Goal: Obtain resource: Download file/media

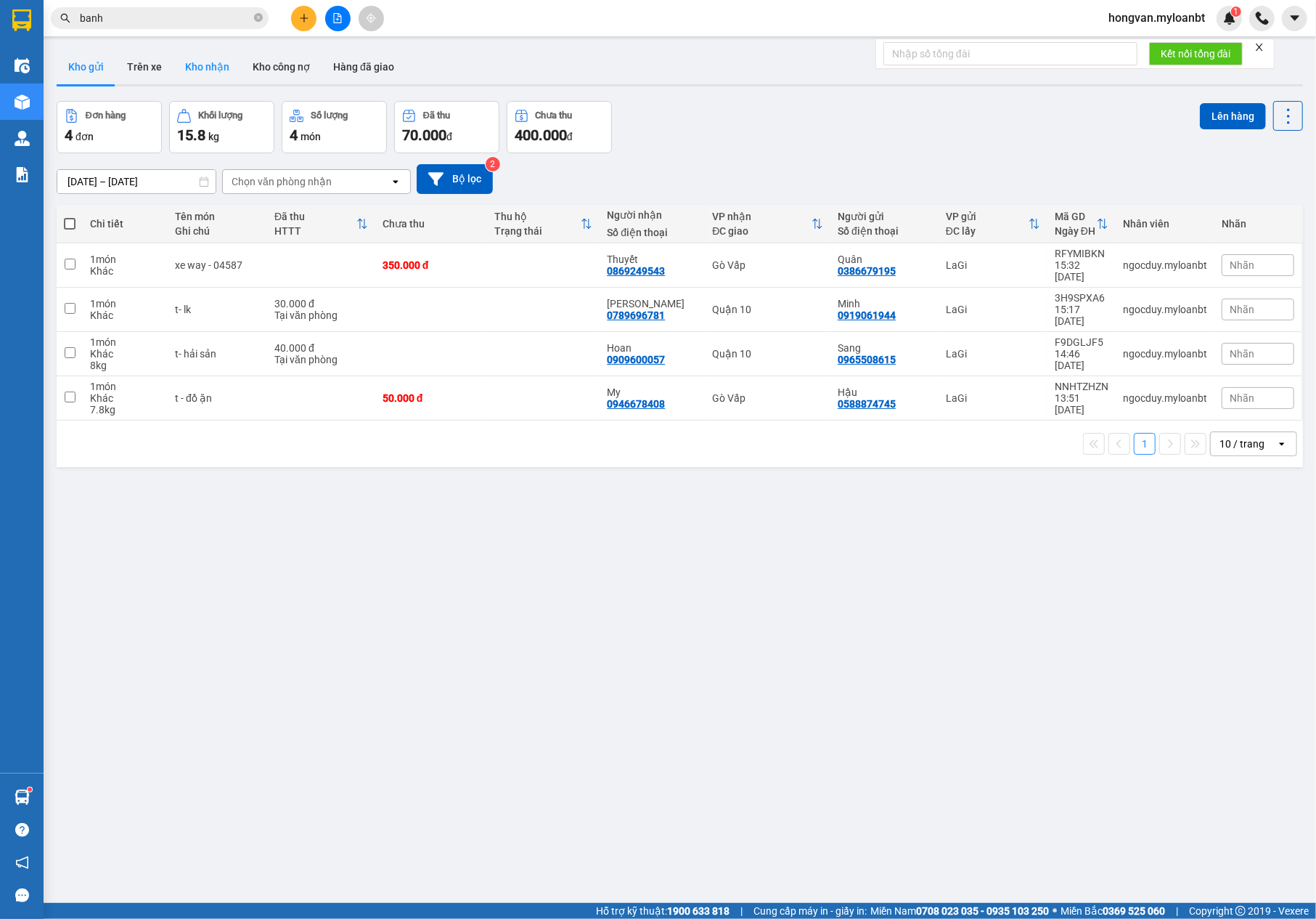
click at [206, 62] on button "Kho nhận" at bounding box center [207, 66] width 68 height 35
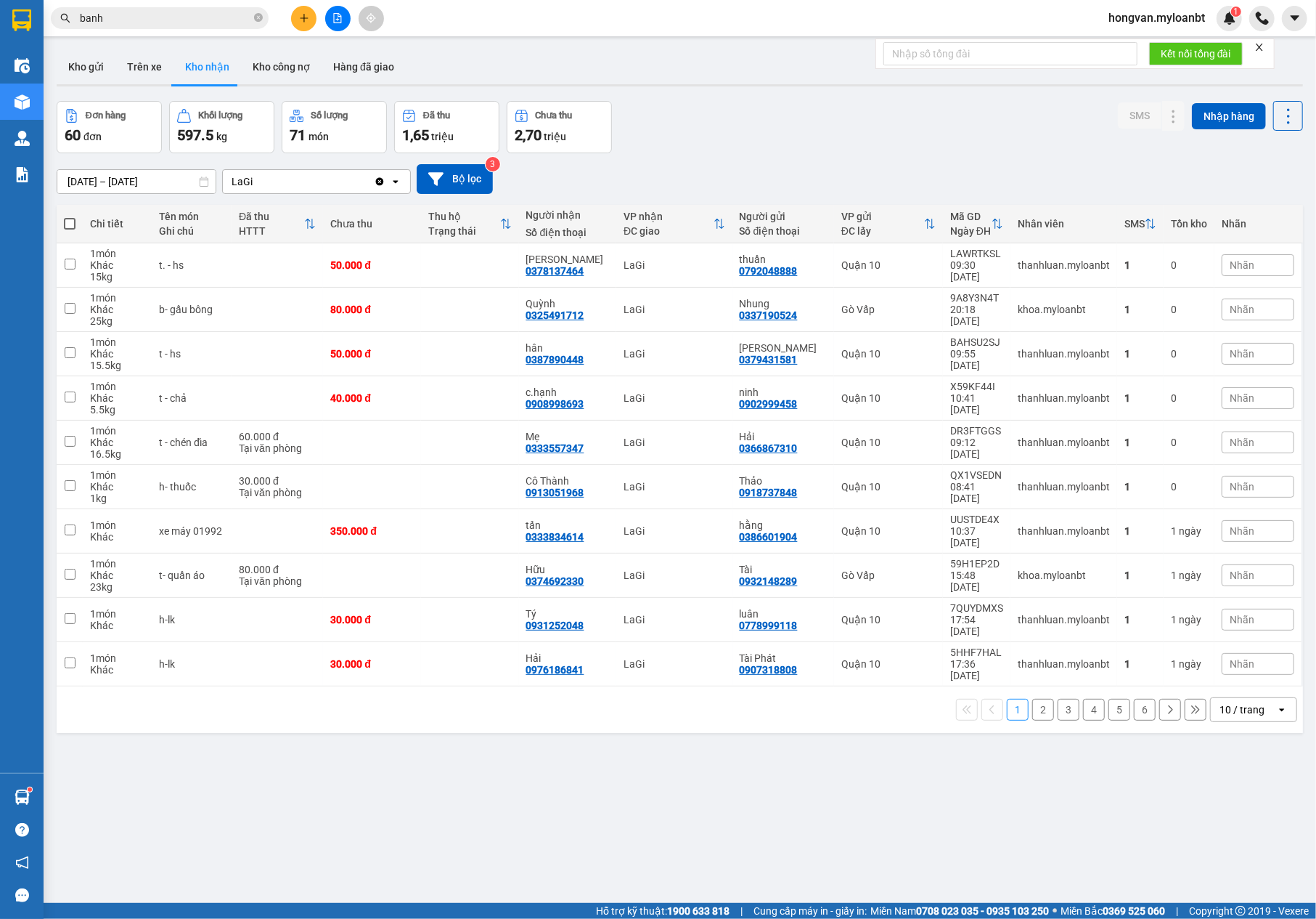
click at [92, 180] on input "[DATE] – [DATE]" at bounding box center [137, 181] width 159 height 24
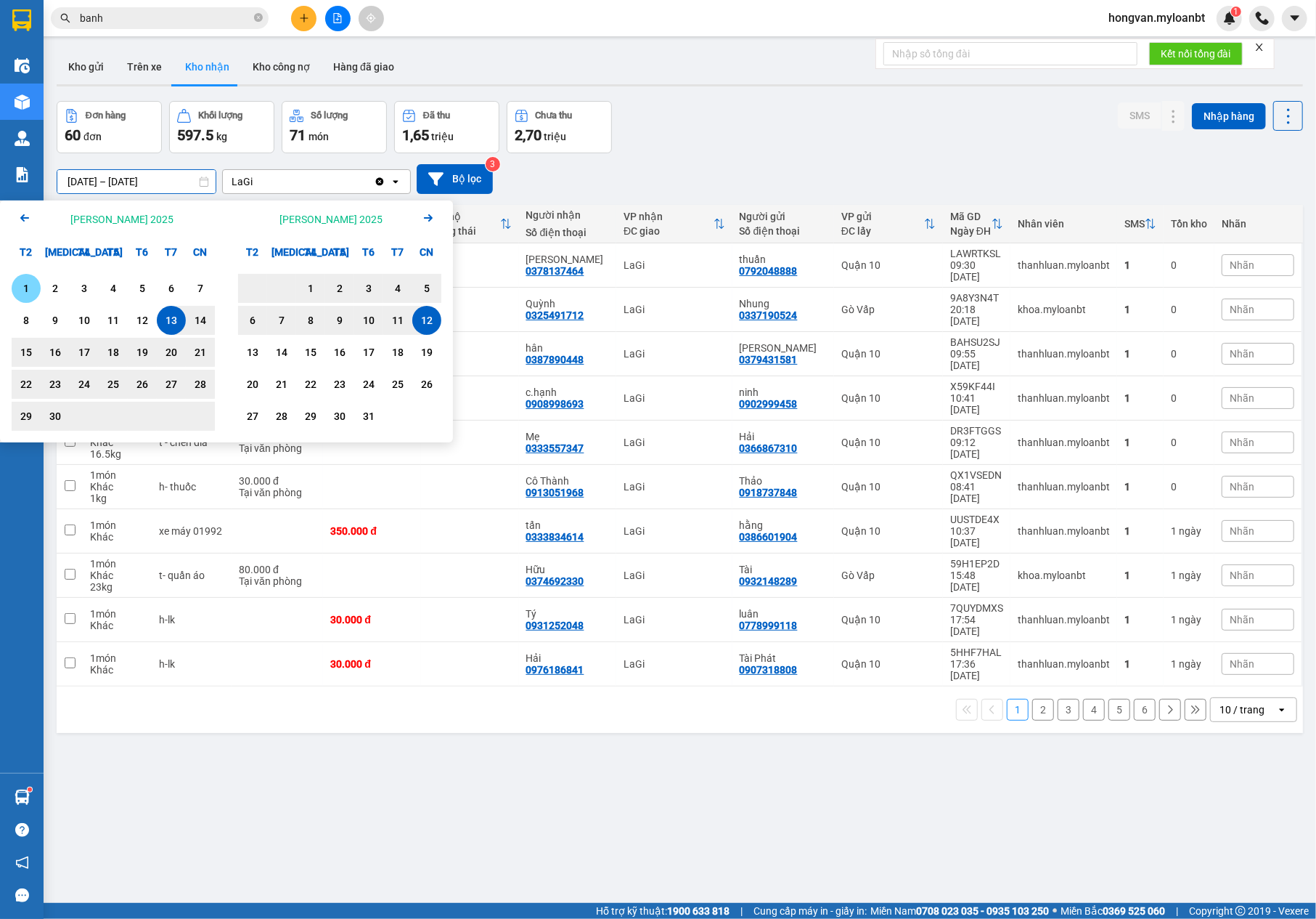
click at [29, 280] on div "1" at bounding box center [26, 289] width 21 height 18
click at [422, 317] on div "12" at bounding box center [427, 320] width 21 height 18
type input "[DATE] – [DATE]"
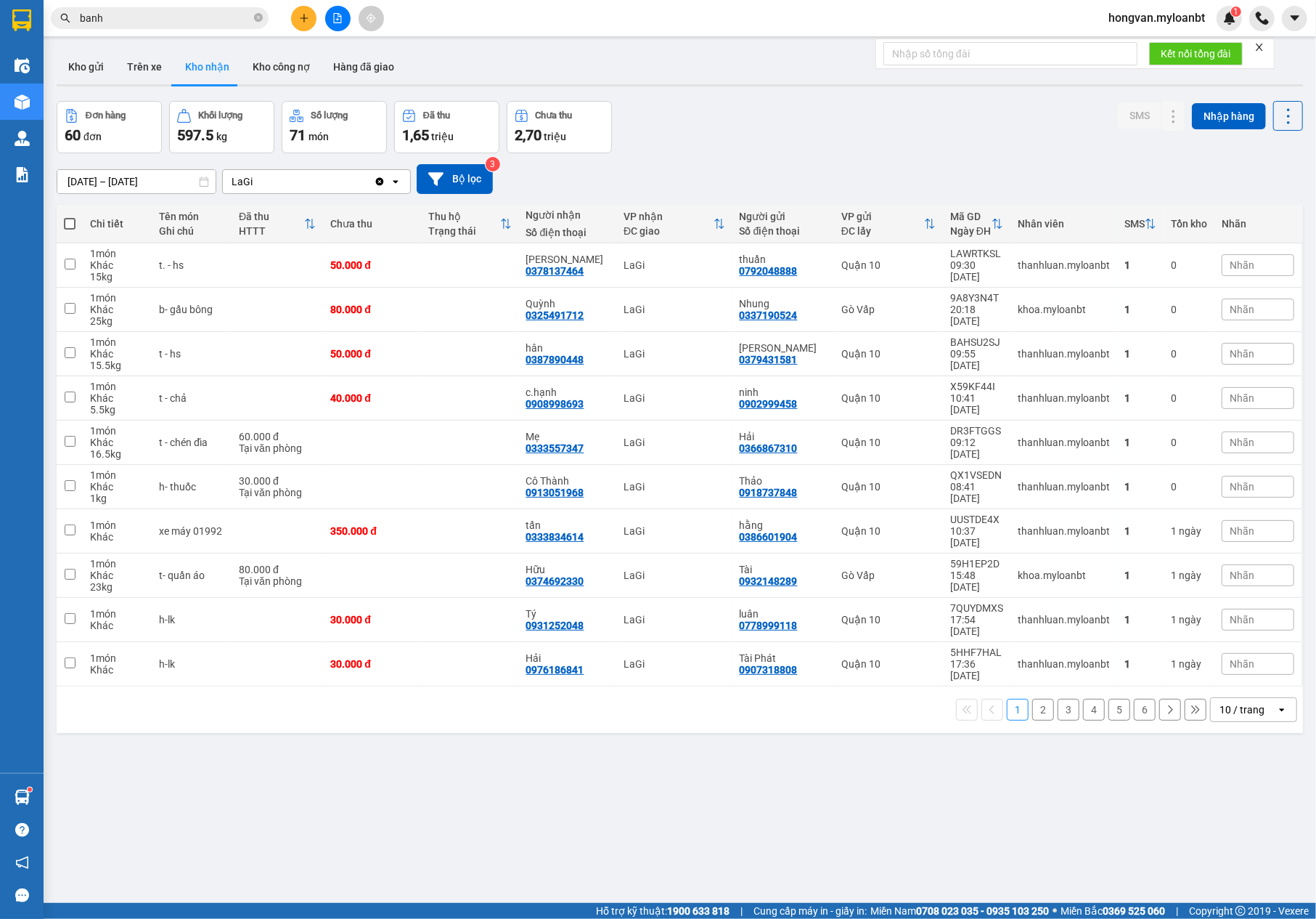
click at [1220, 702] on div "10 / trang" at bounding box center [1242, 710] width 45 height 15
click at [1239, 846] on span "100 / trang" at bounding box center [1233, 840] width 52 height 15
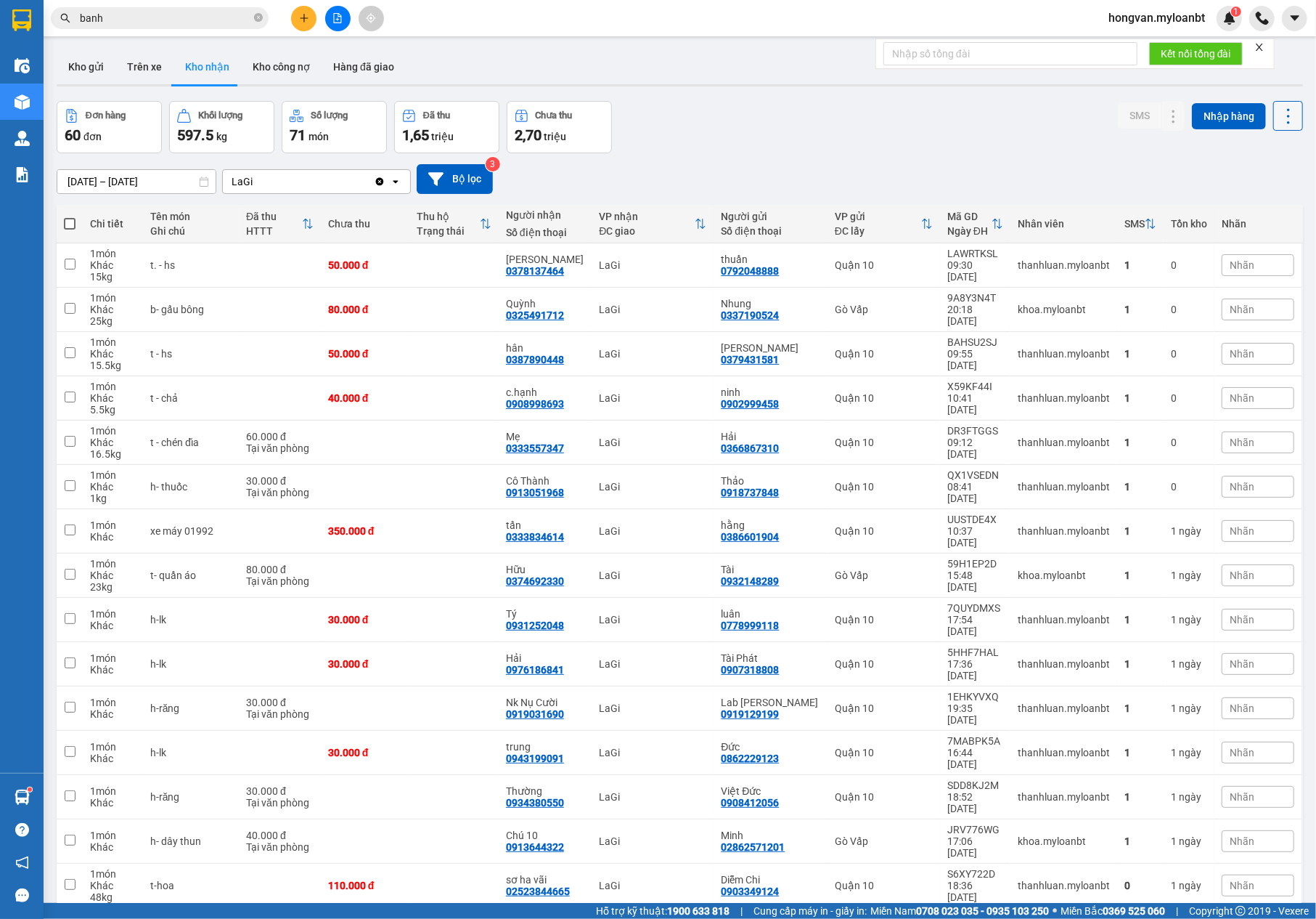
click at [1279, 114] on icon at bounding box center [1289, 116] width 21 height 21
click at [1261, 149] on span "Xuất excel" at bounding box center [1257, 155] width 46 height 15
click at [335, 16] on icon "file-add" at bounding box center [338, 18] width 10 height 10
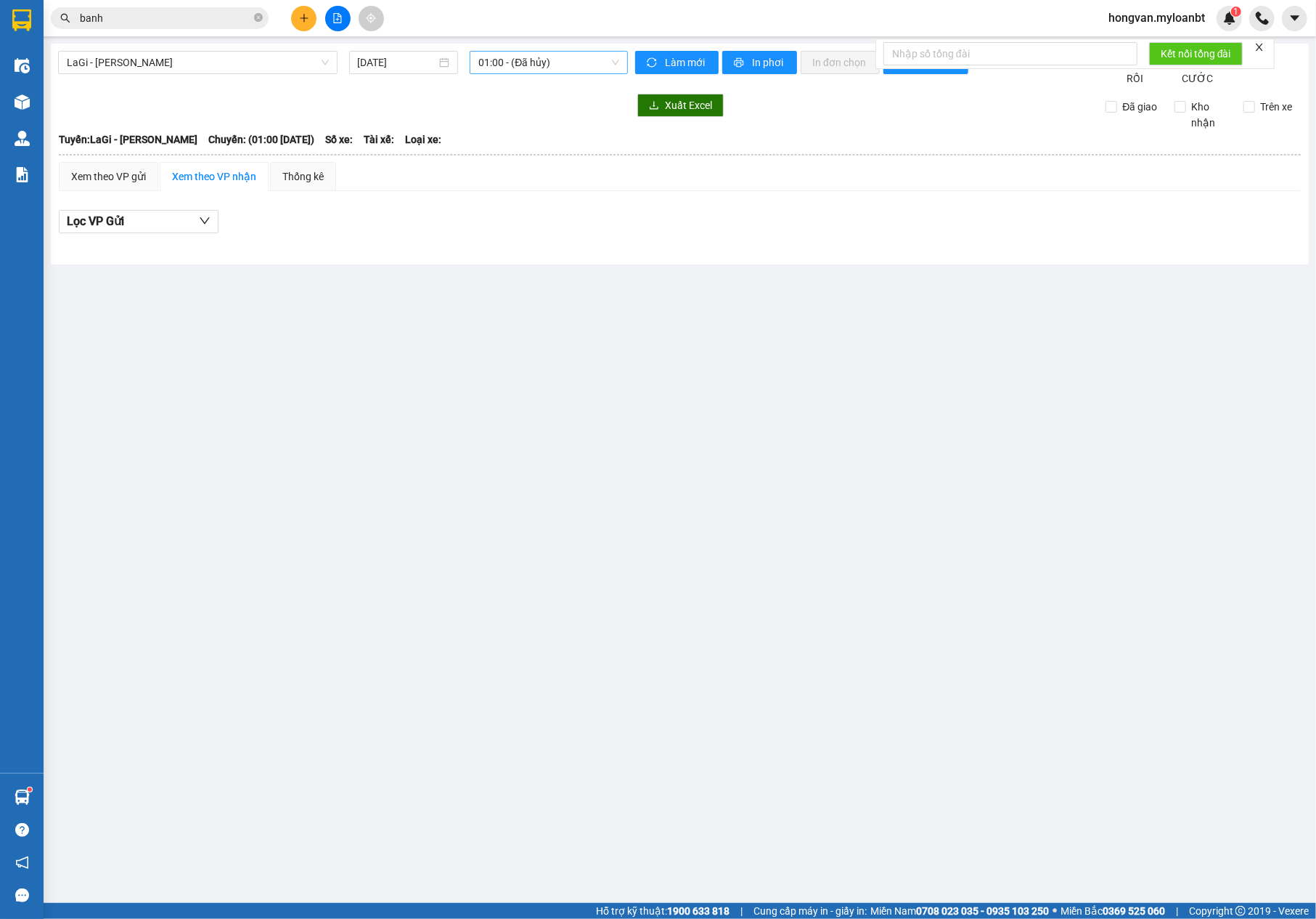
click at [541, 67] on span "01:00 - (Đã hủy)" at bounding box center [549, 62] width 141 height 22
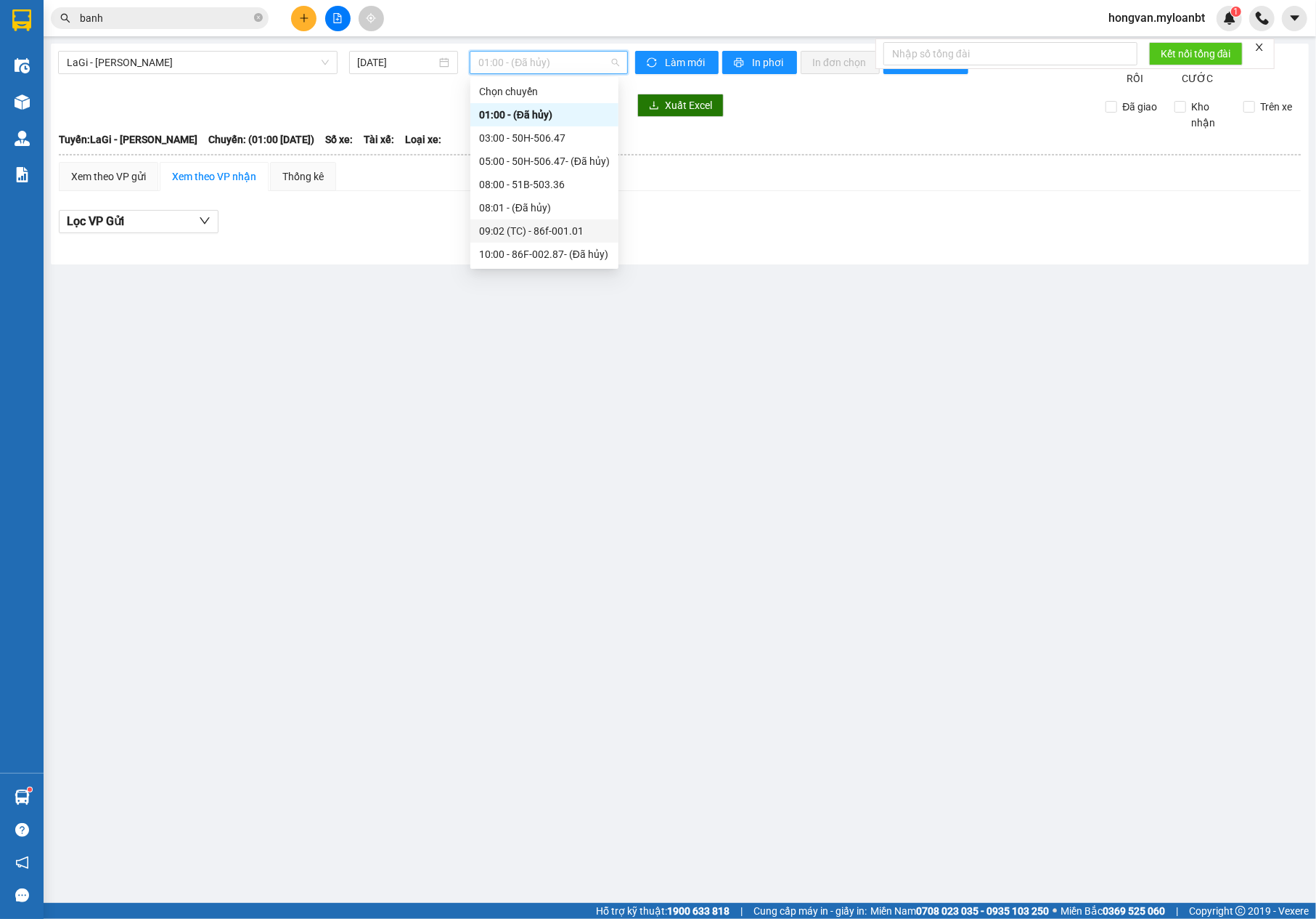
click at [591, 230] on div "09:02 (TC) - 86f-001.01" at bounding box center [545, 231] width 131 height 16
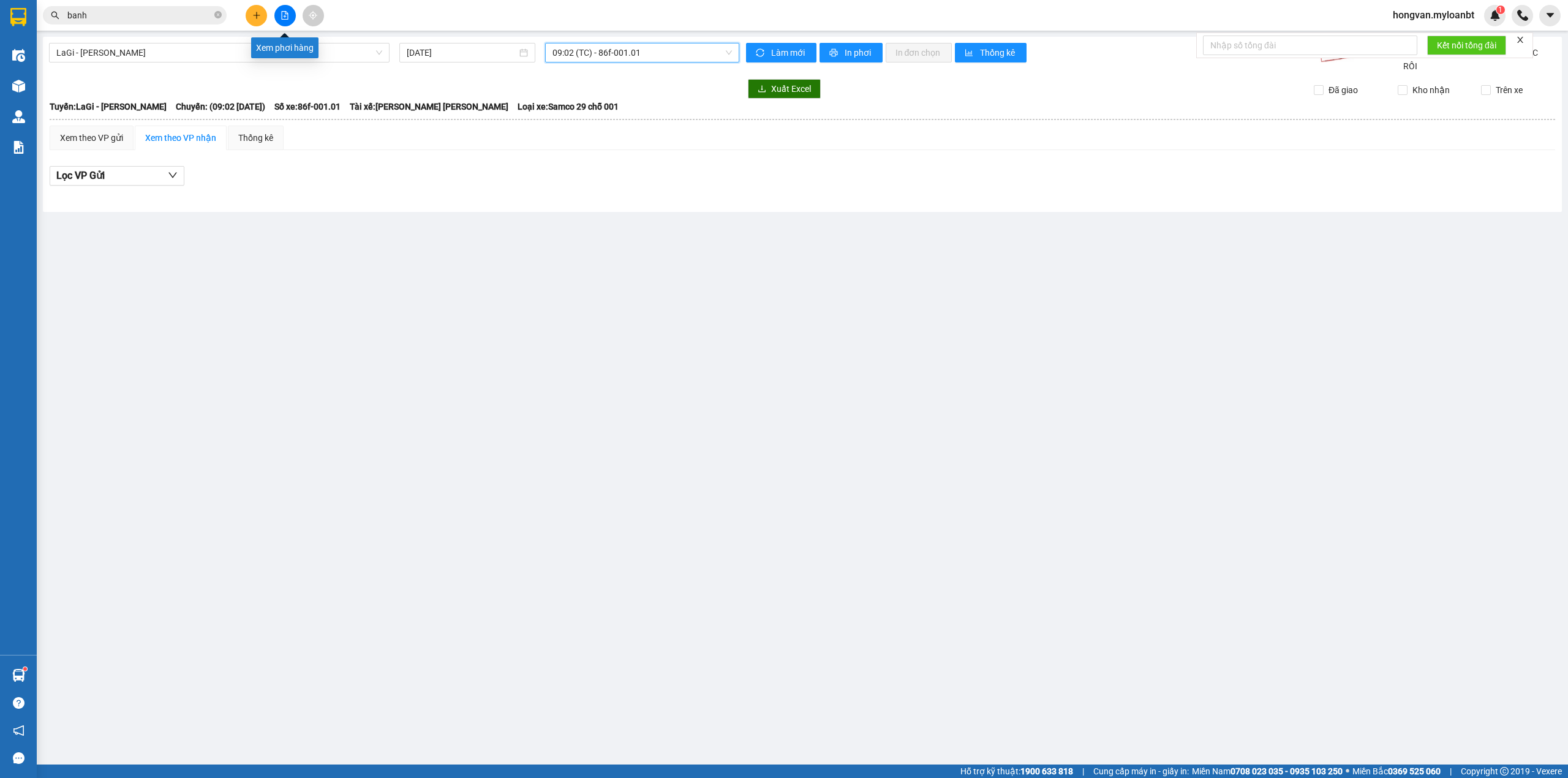
click at [288, 16] on icon "file-add" at bounding box center [285, 15] width 9 height 9
click at [669, 55] on span "09:02 (TC) - 86f-001.01" at bounding box center [642, 53] width 180 height 19
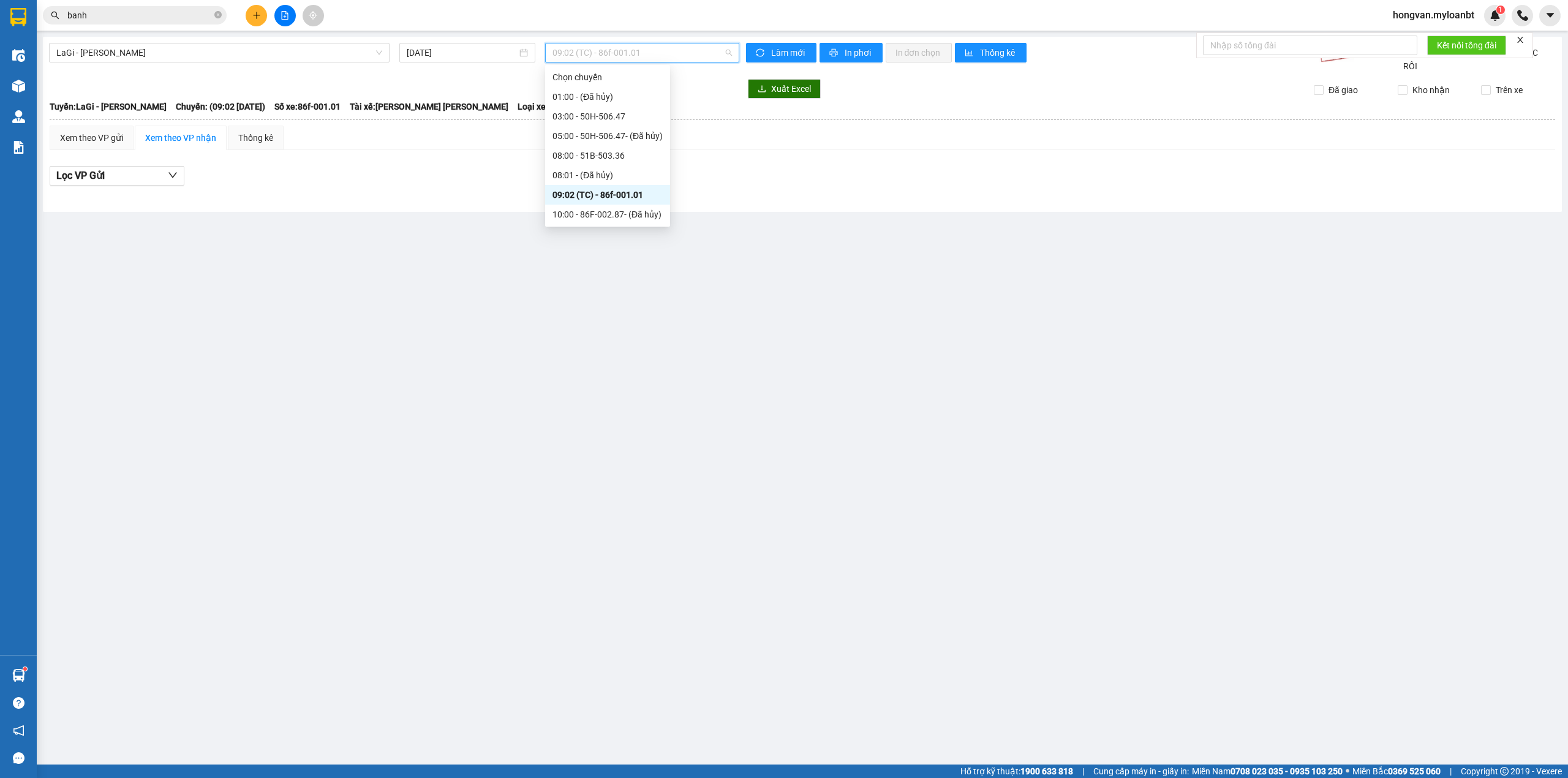
scroll to position [79, 0]
click at [618, 170] on div "14:00 - 86f-001.01" at bounding box center [608, 175] width 110 height 14
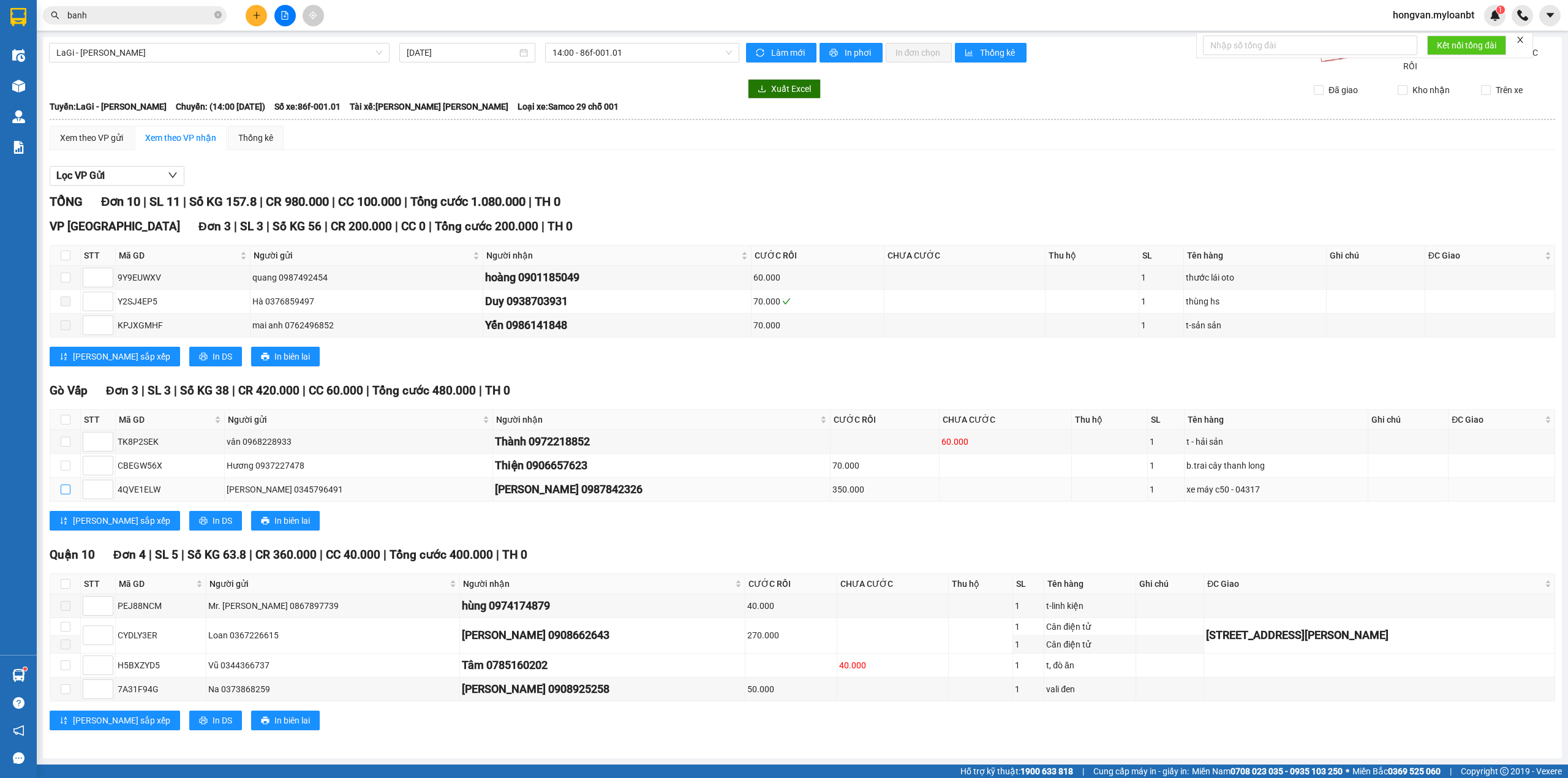
click at [64, 494] on input "checkbox" at bounding box center [66, 489] width 10 height 10
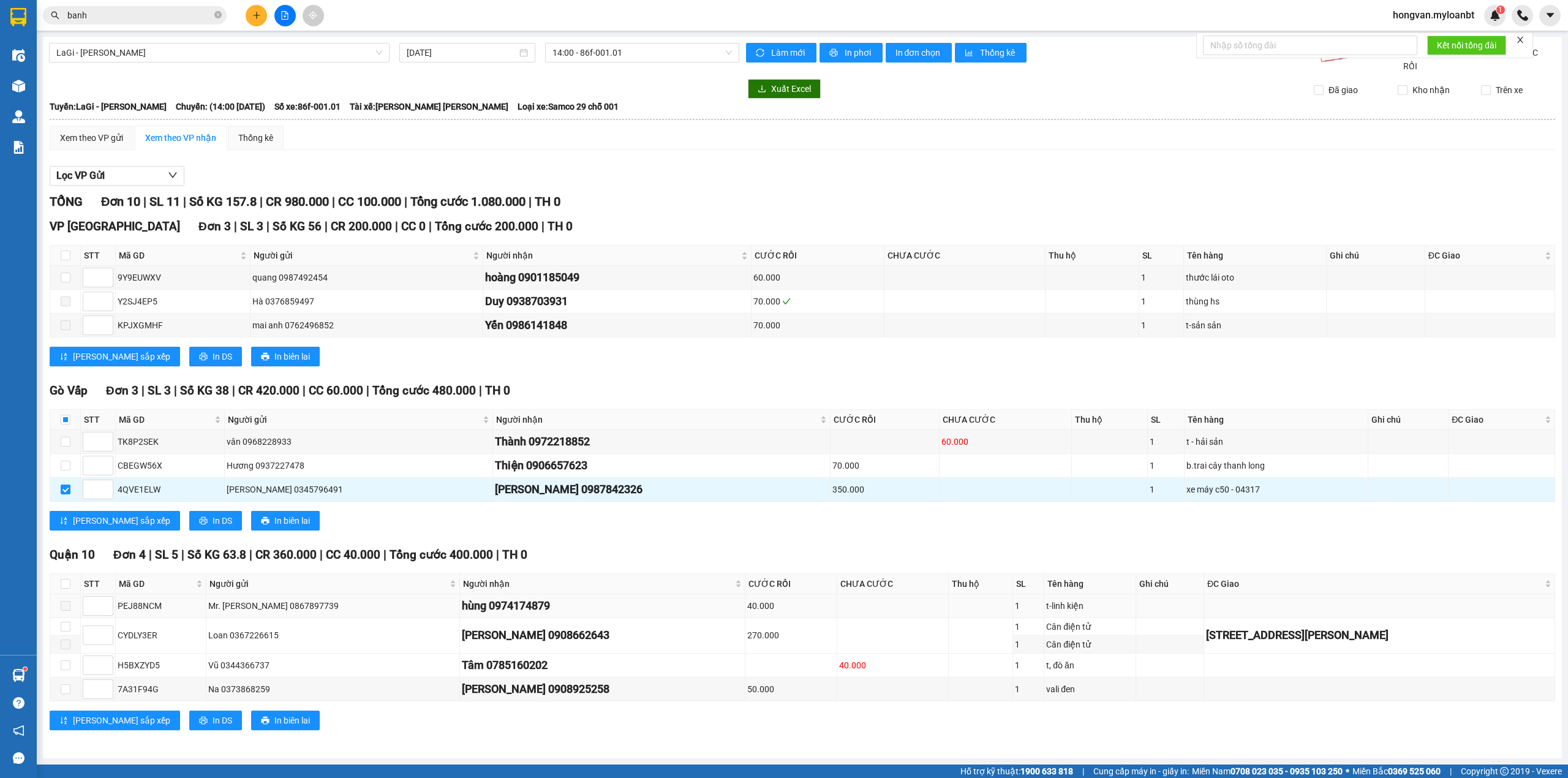
scroll to position [7, 0]
click at [67, 485] on input "checkbox" at bounding box center [66, 489] width 10 height 10
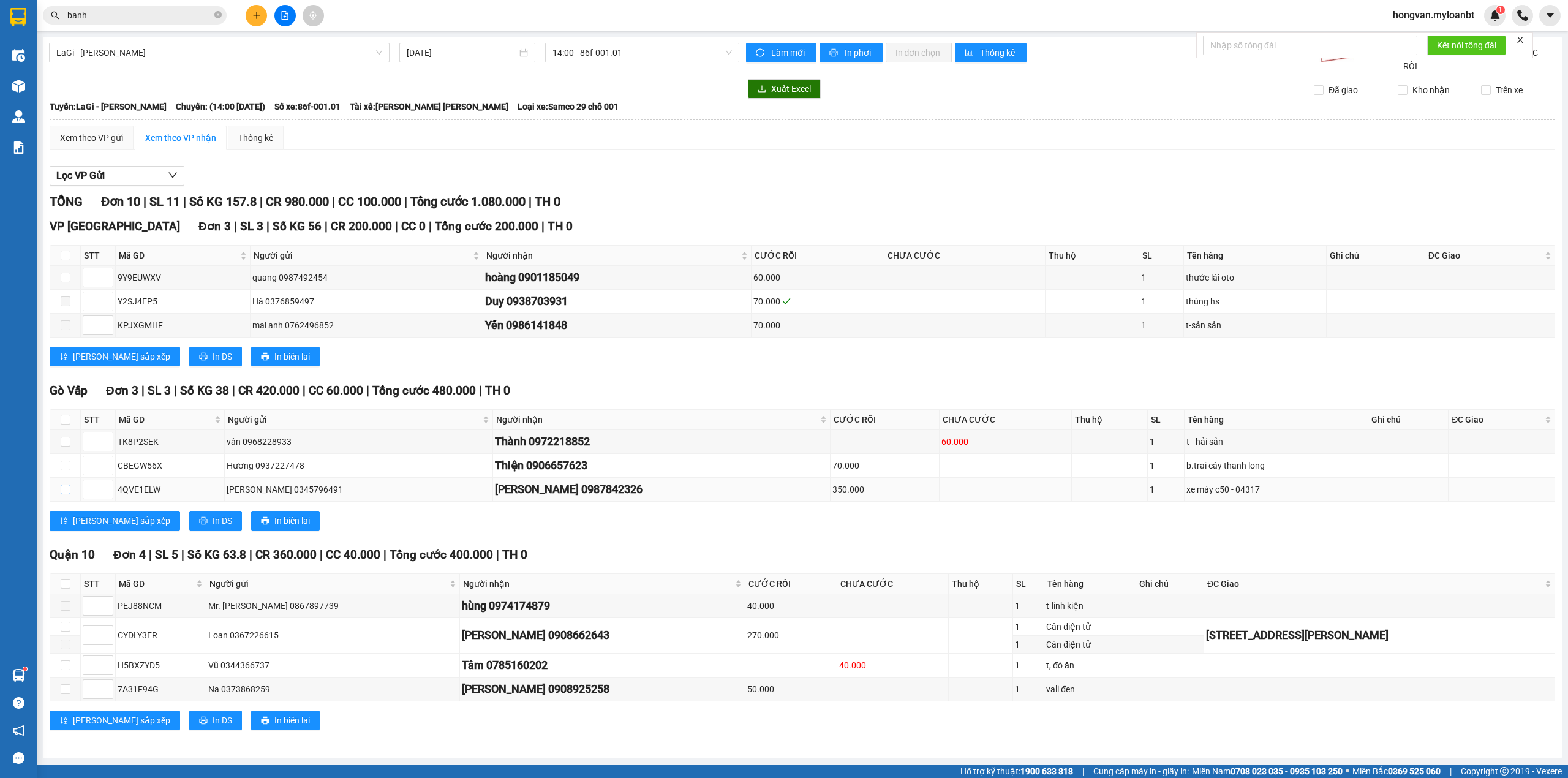
click at [67, 488] on input "checkbox" at bounding box center [66, 489] width 10 height 10
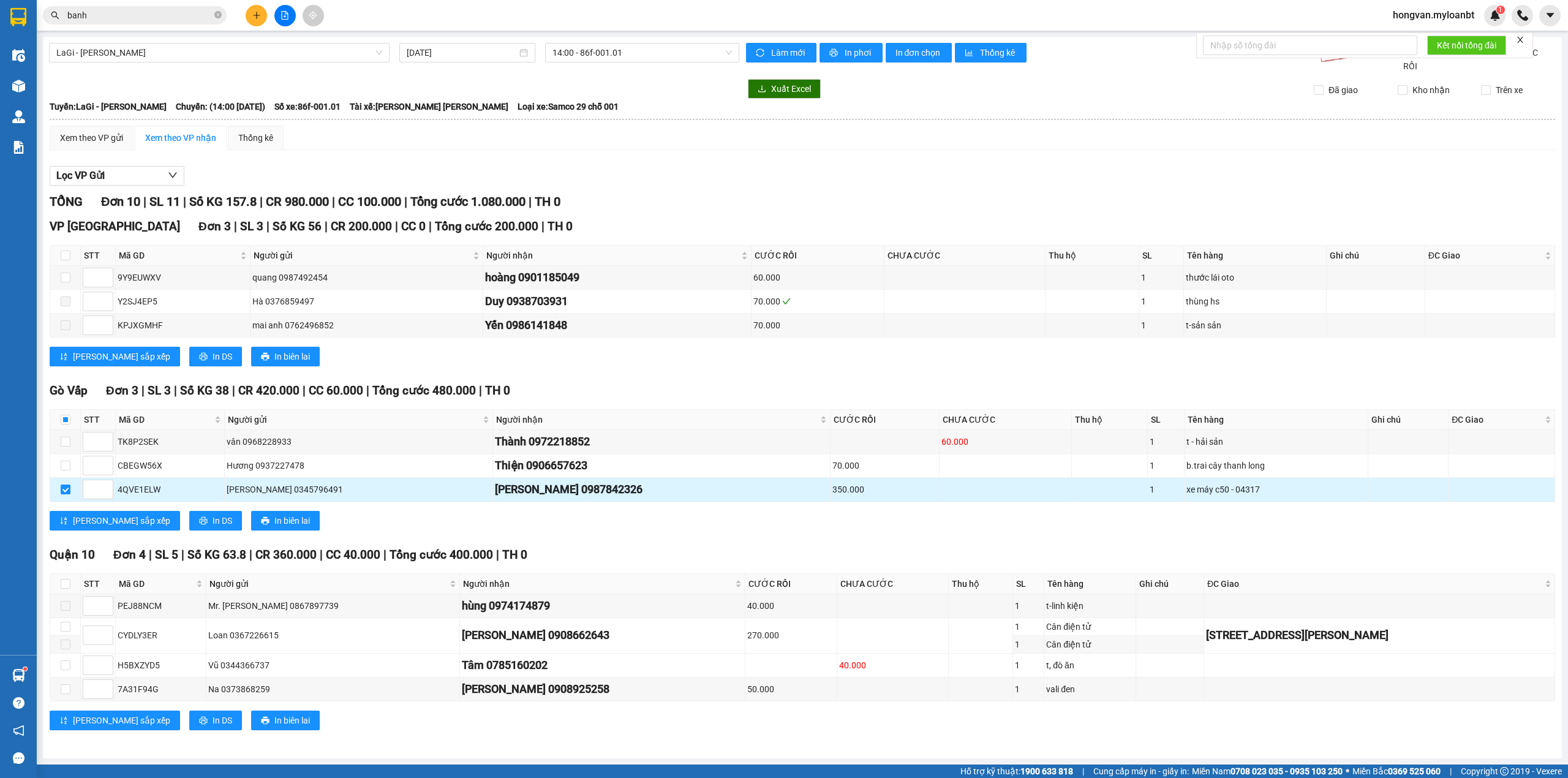
click at [64, 484] on input "checkbox" at bounding box center [66, 489] width 10 height 10
checkbox input "false"
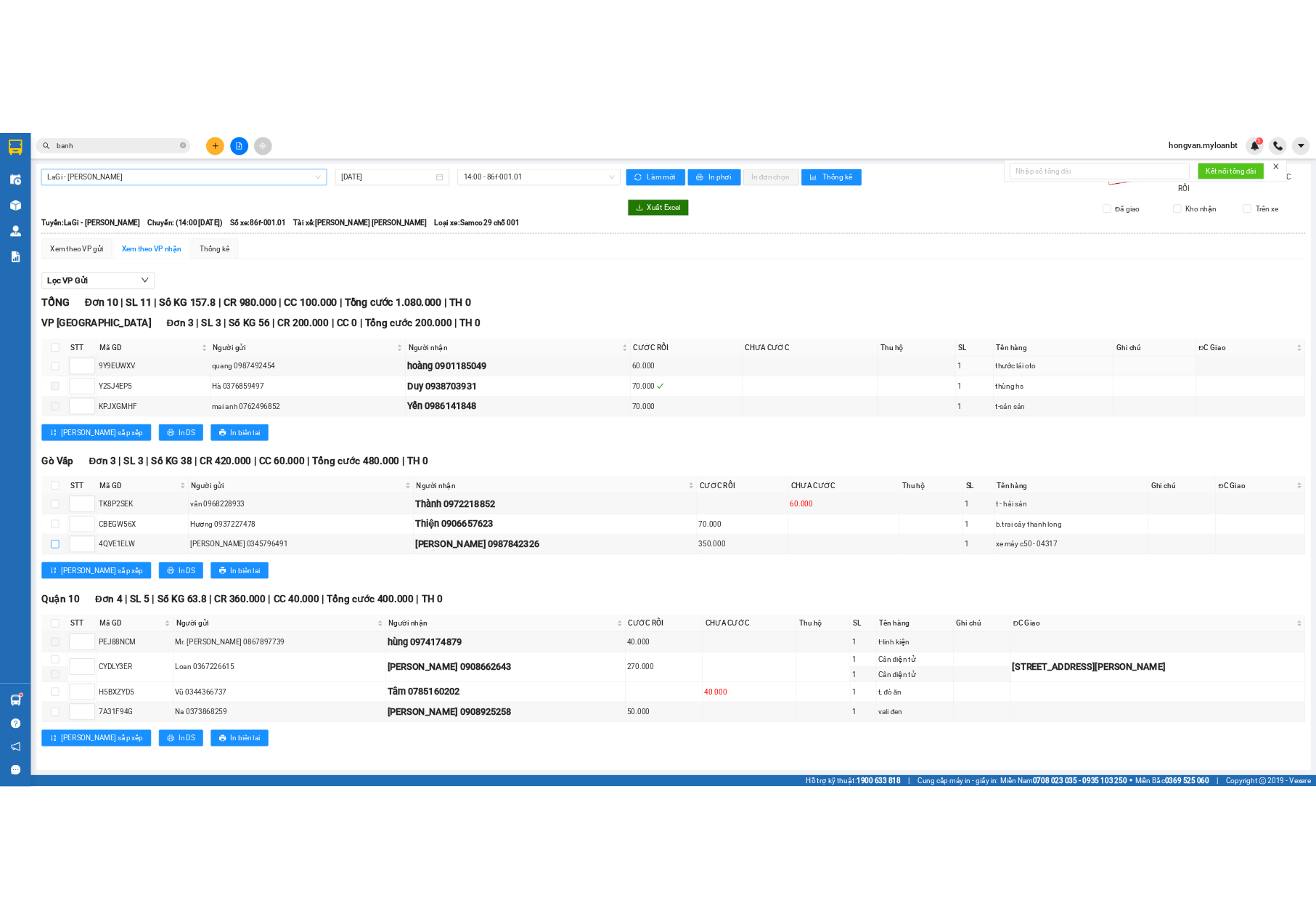
scroll to position [0, 0]
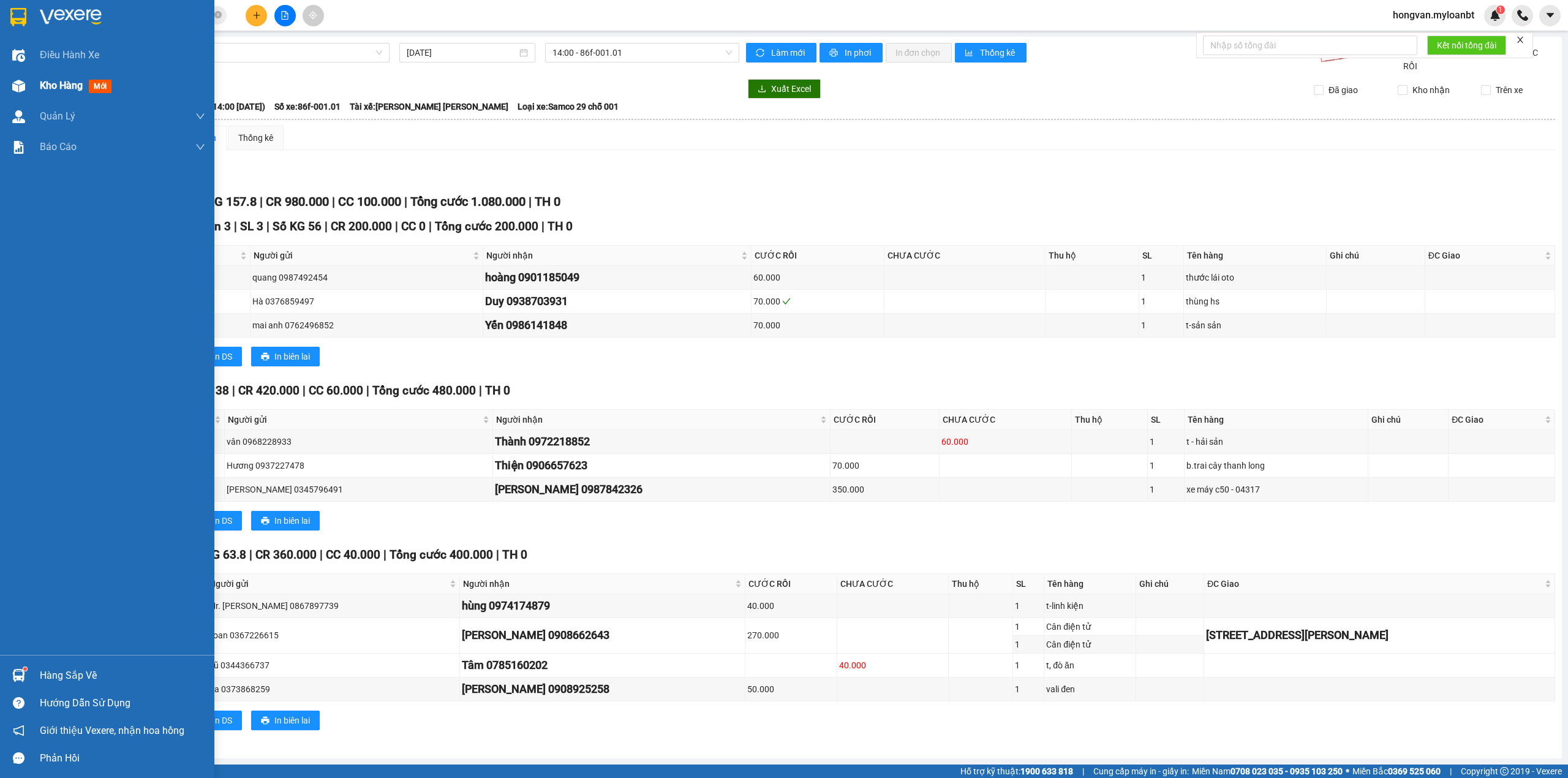
click at [57, 89] on span "Kho hàng" at bounding box center [61, 85] width 43 height 12
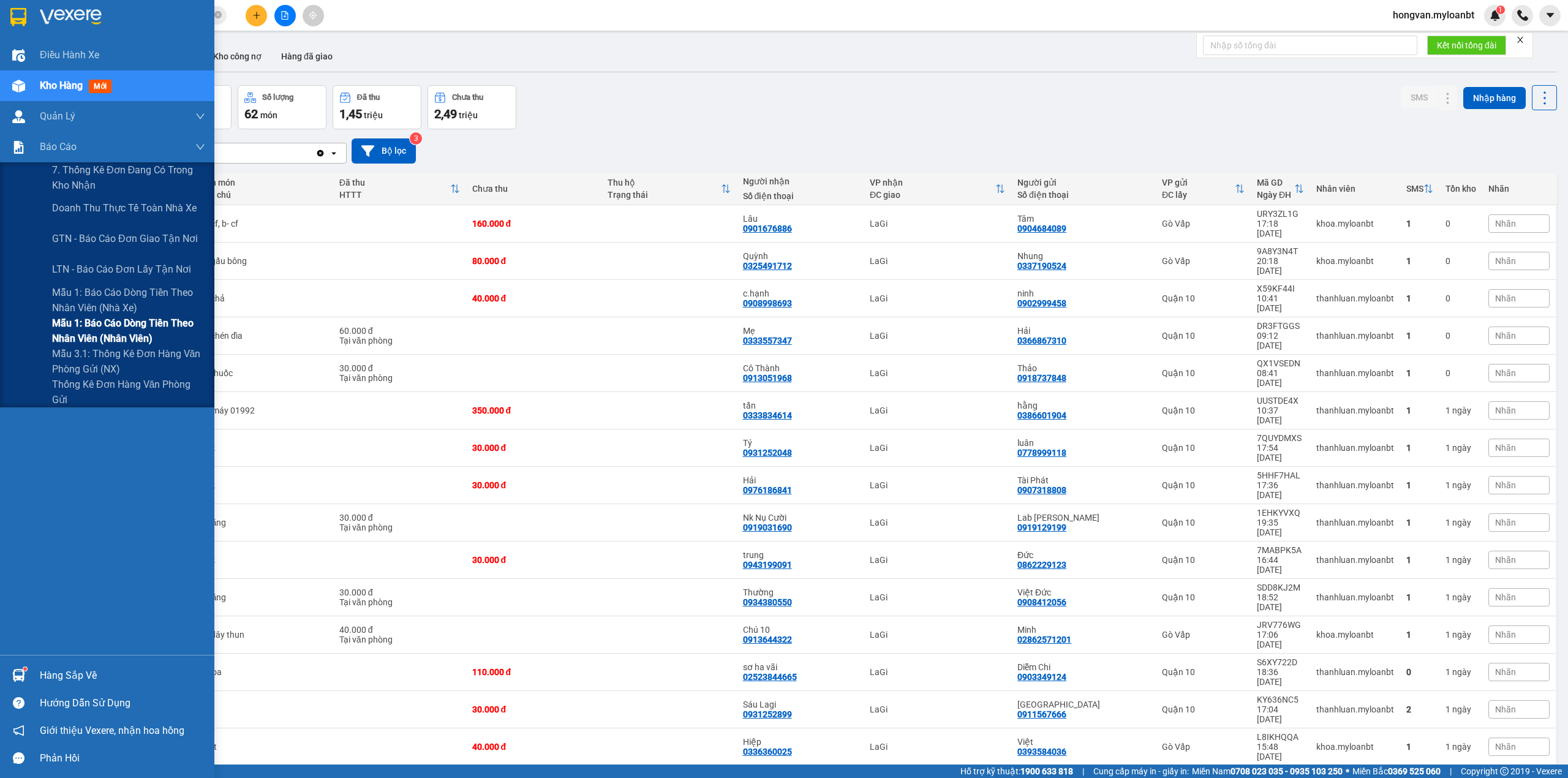
click at [102, 334] on span "Mẫu 1: Báo cáo dòng tiền theo nhân viên (Nhân viên)" at bounding box center [128, 330] width 153 height 30
